Goal: Transaction & Acquisition: Purchase product/service

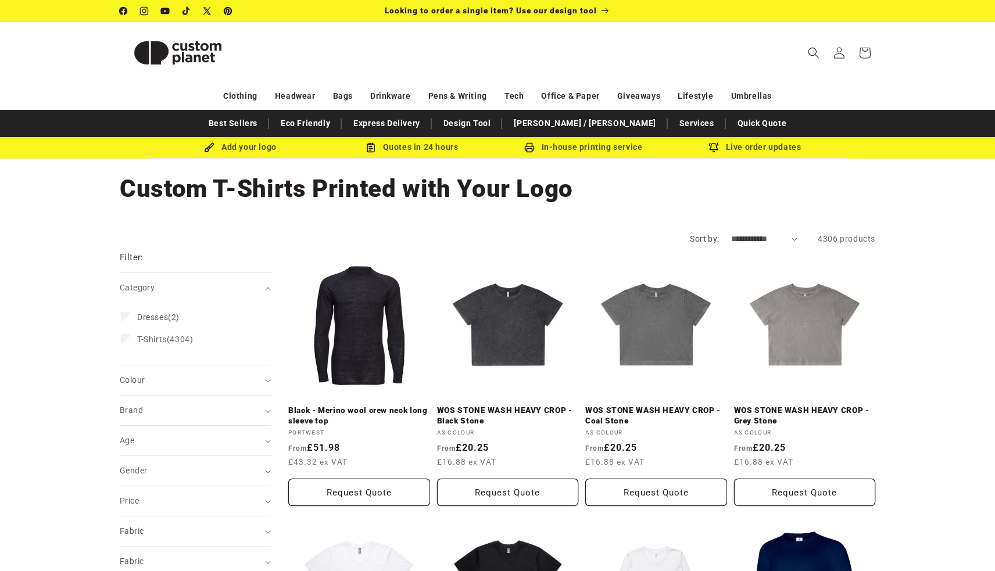
scroll to position [1173, 0]
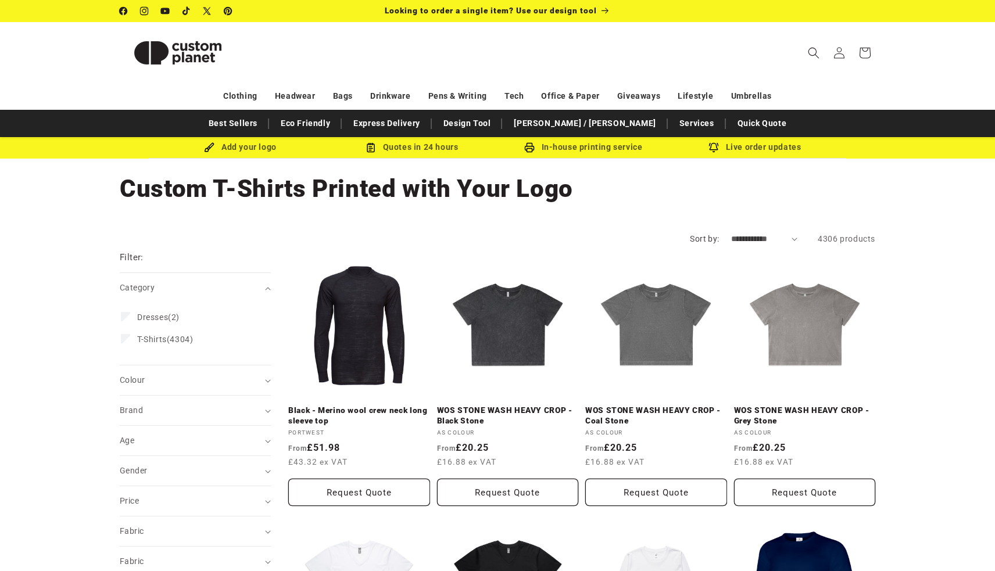
scroll to position [0, 0]
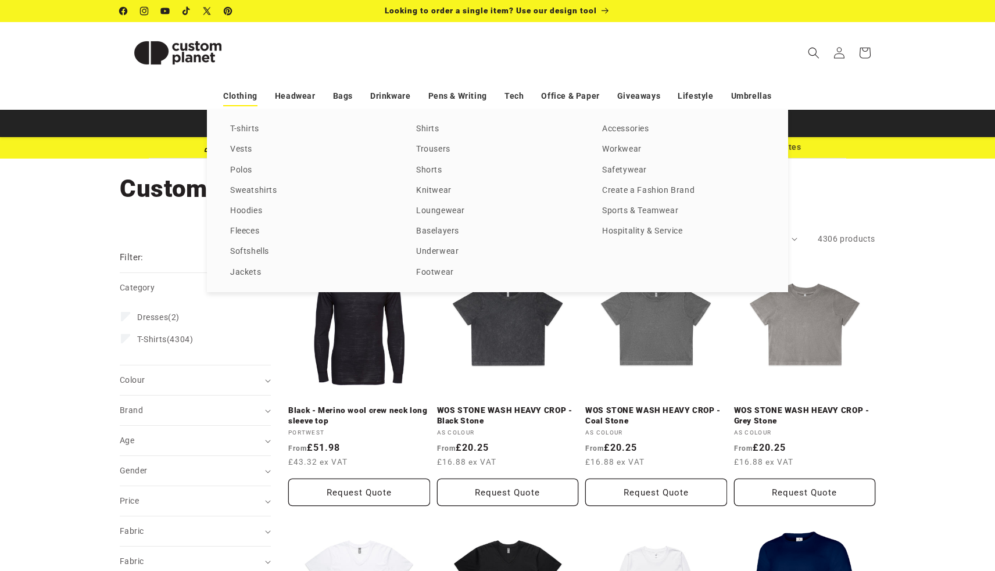
click at [228, 92] on link "Clothing" at bounding box center [240, 96] width 34 height 20
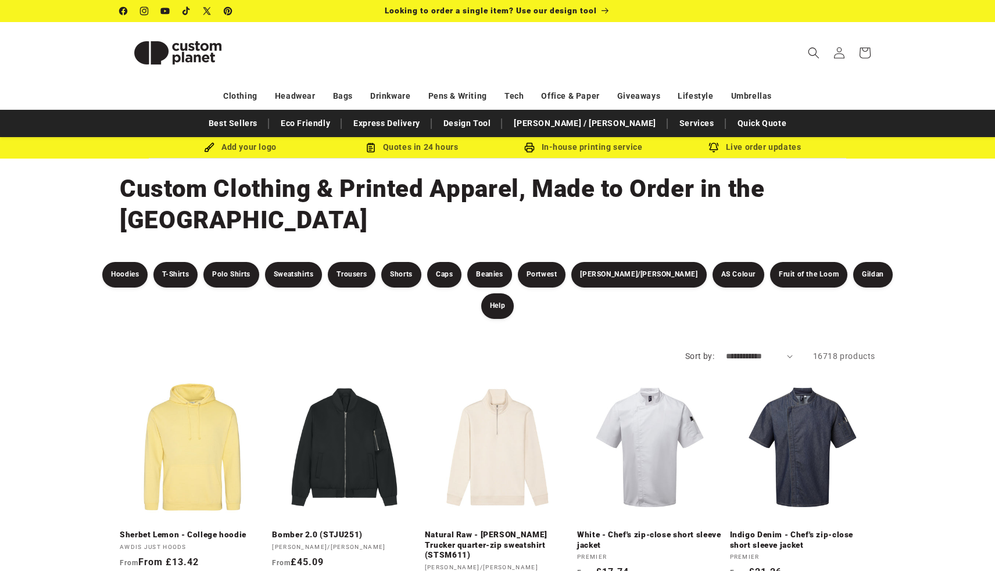
click at [187, 47] on img at bounding box center [178, 53] width 116 height 52
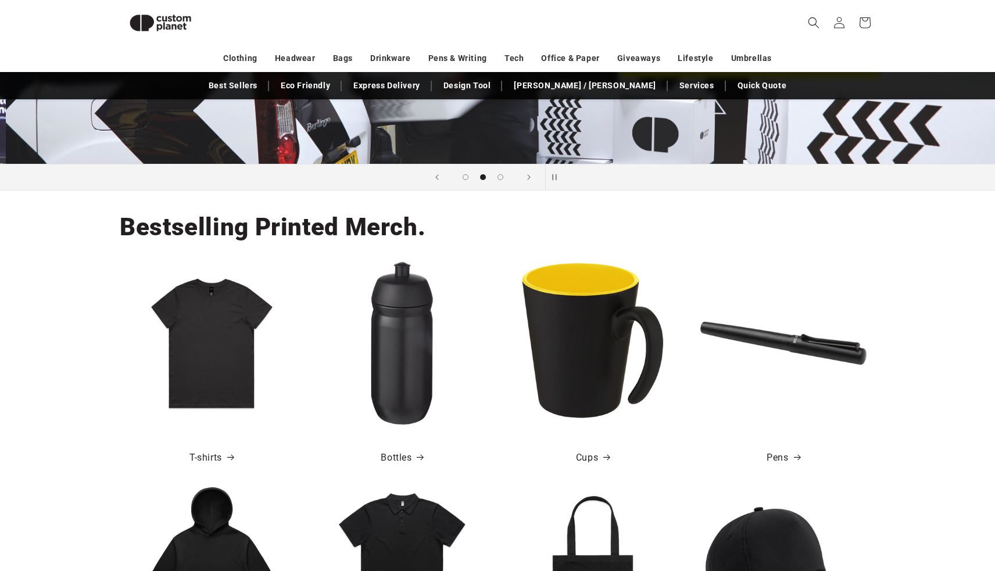
scroll to position [0, 995]
